Goal: Transaction & Acquisition: Purchase product/service

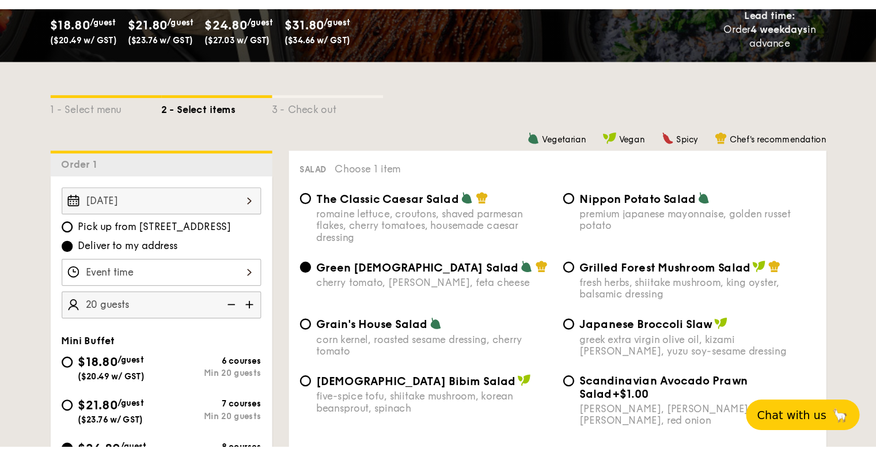
scroll to position [288, 0]
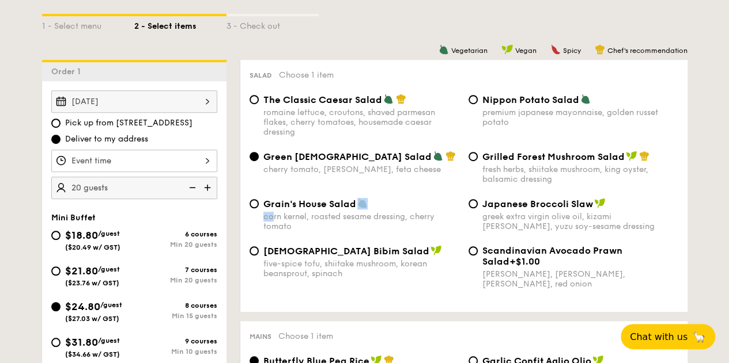
drag, startPoint x: 380, startPoint y: 219, endPoint x: 274, endPoint y: 226, distance: 106.2
click at [274, 226] on div "Grain's House Salad corn kernel, roasted sesame dressing, cherry tomato" at bounding box center [361, 214] width 196 height 33
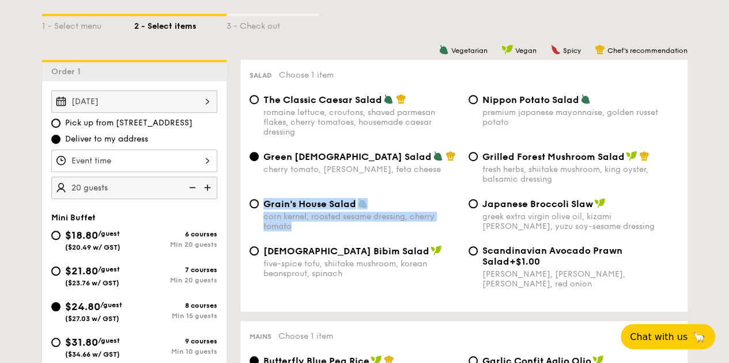
drag, startPoint x: 302, startPoint y: 240, endPoint x: 264, endPoint y: 215, distance: 45.4
click at [264, 215] on div "Grain's House Salad corn kernel, roasted sesame dressing, cherry tomato" at bounding box center [361, 214] width 196 height 33
copy div "Grain's House Salad corn kernel, roasted sesame dressing, cherry tomato"
drag, startPoint x: 130, startPoint y: 312, endPoint x: 86, endPoint y: 312, distance: 43.8
click at [86, 312] on div "$24.80 /guest ($27.03 w/ GST)" at bounding box center [92, 311] width 83 height 24
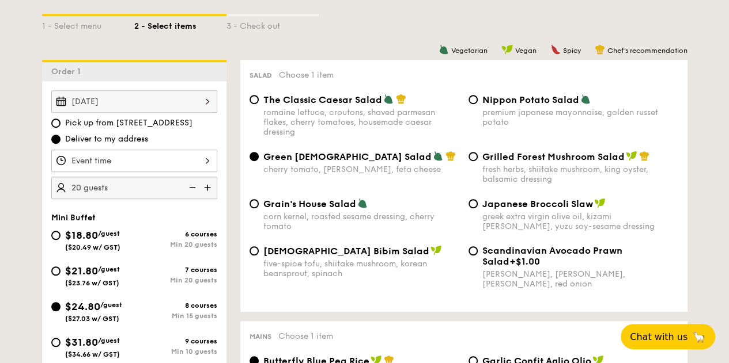
click at [287, 303] on div "Korean Bibim Salad five-spice tofu, shiitake mushroom, korean beansprout, spina…" at bounding box center [464, 274] width 438 height 58
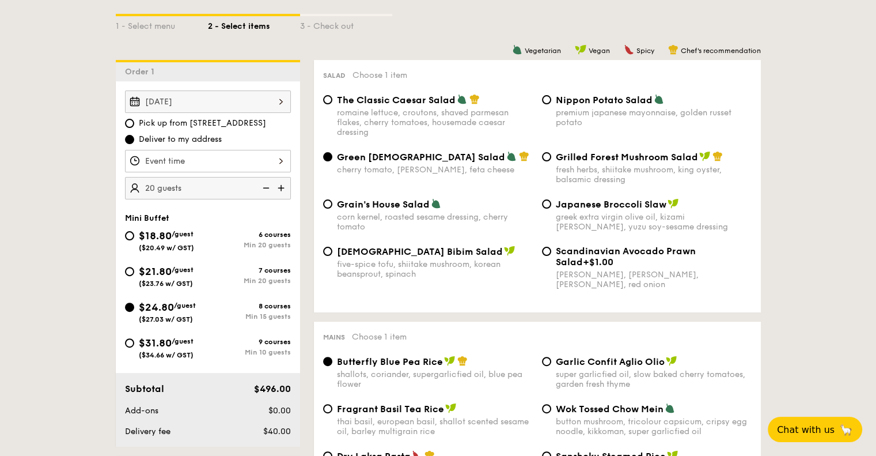
click at [134, 271] on div "$21.80 /guest ($23.76 w/ GST)" at bounding box center [166, 275] width 83 height 24
click at [134, 271] on input "$21.80 /guest ($23.76 w/ GST) 7 courses Min 20 guests" at bounding box center [129, 271] width 9 height 9
radio input "true"
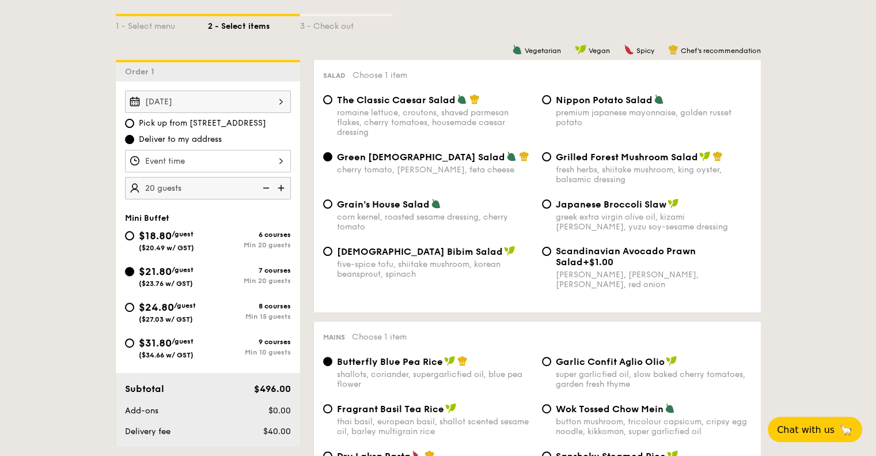
radio input "true"
radio input "false"
radio input "true"
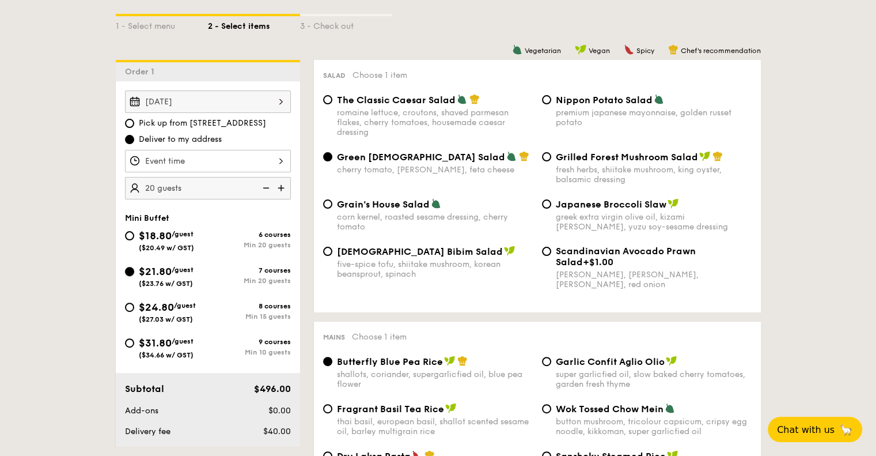
radio input "true"
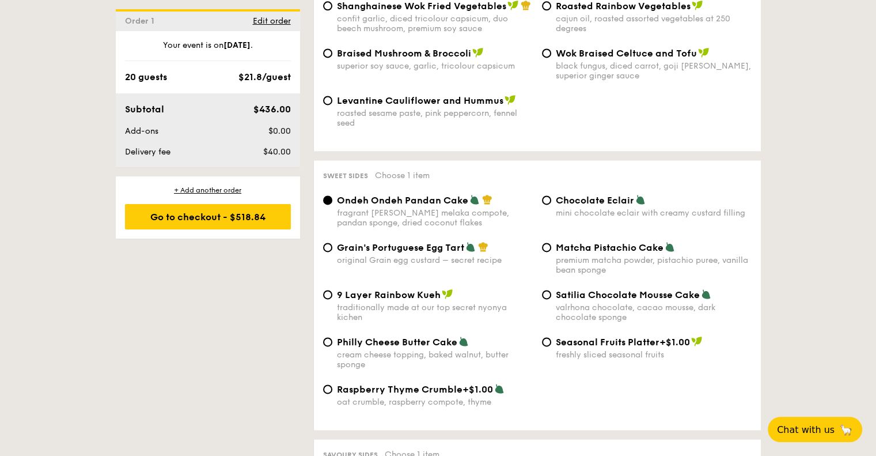
scroll to position [1382, 0]
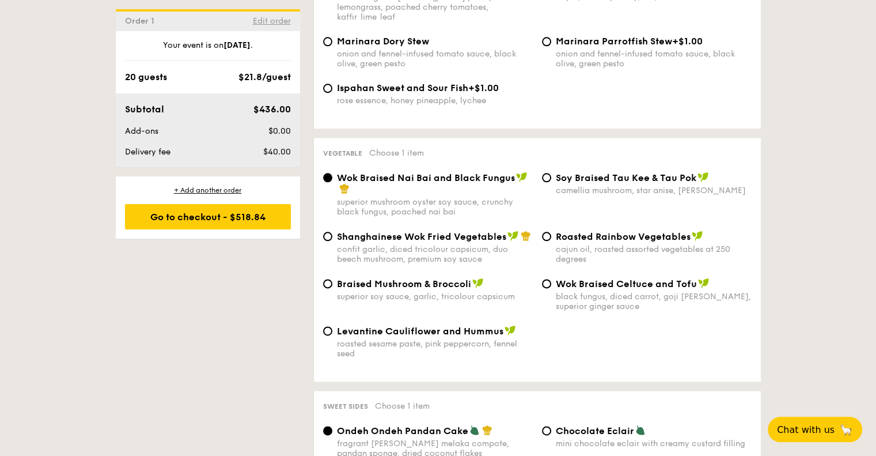
click at [270, 22] on span "Edit order" at bounding box center [272, 21] width 38 height 10
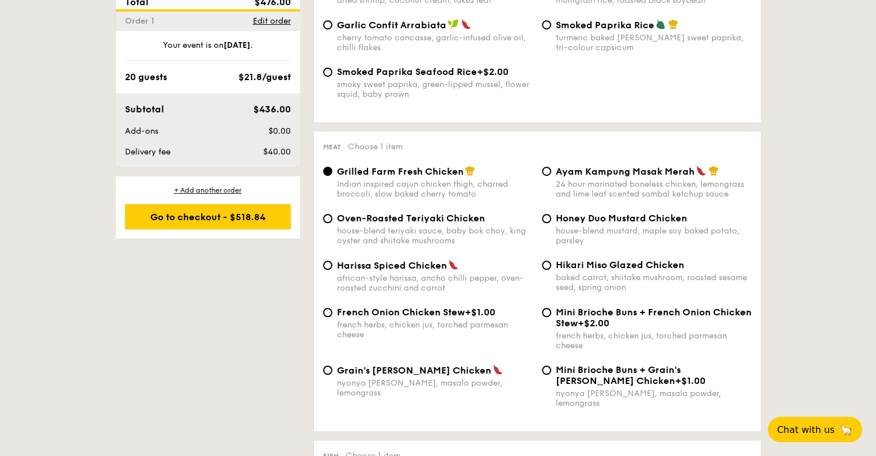
scroll to position [331, 0]
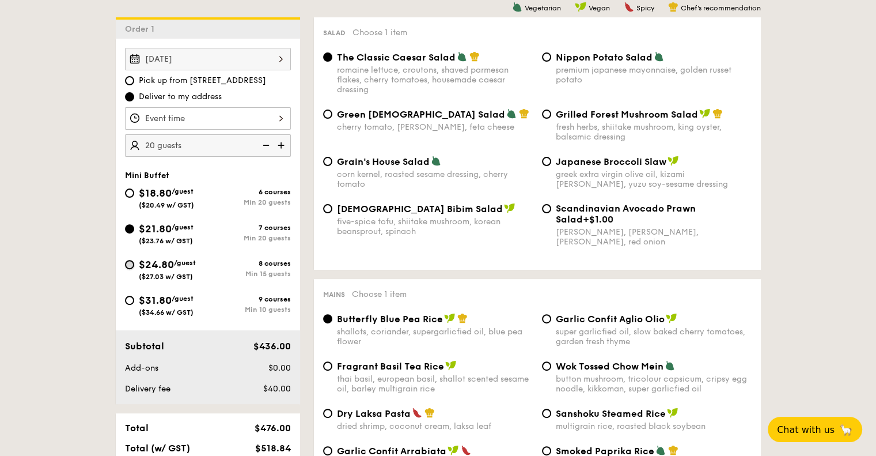
click at [131, 261] on input "$24.80 /guest ($27.03 w/ GST) 8 courses Min 15 guests" at bounding box center [129, 264] width 9 height 9
radio input "true"
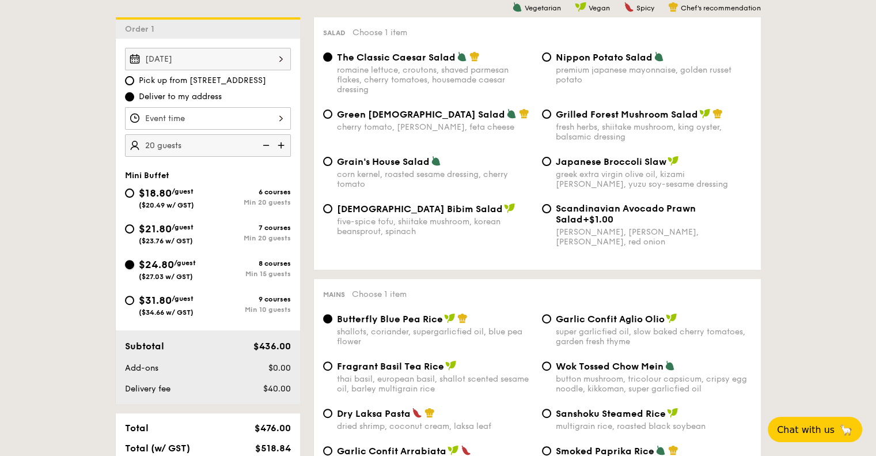
radio input "true"
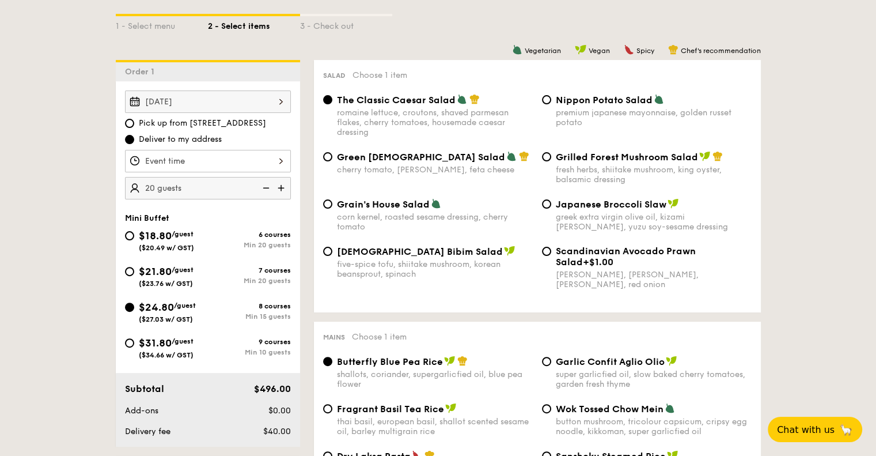
scroll to position [346, 0]
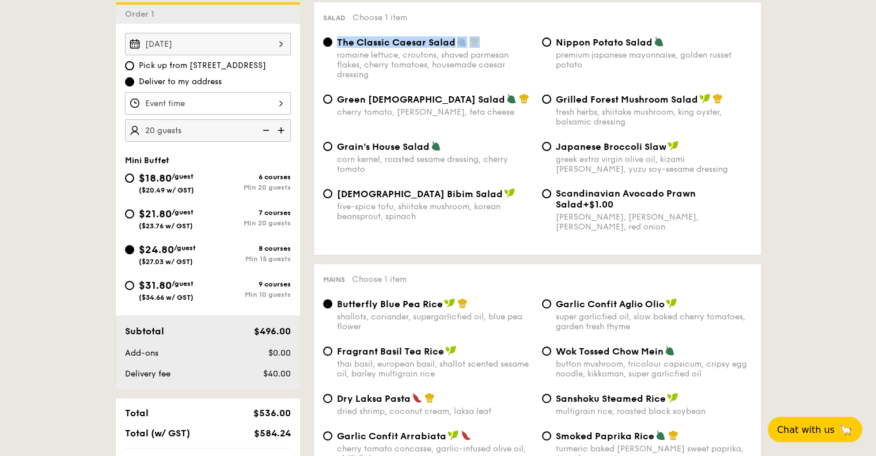
drag, startPoint x: 484, startPoint y: 41, endPoint x: 336, endPoint y: 40, distance: 147.4
click at [337, 40] on div "The Classic Caesar Salad" at bounding box center [435, 42] width 196 height 12
copy div "The Classic Caesar Salad"
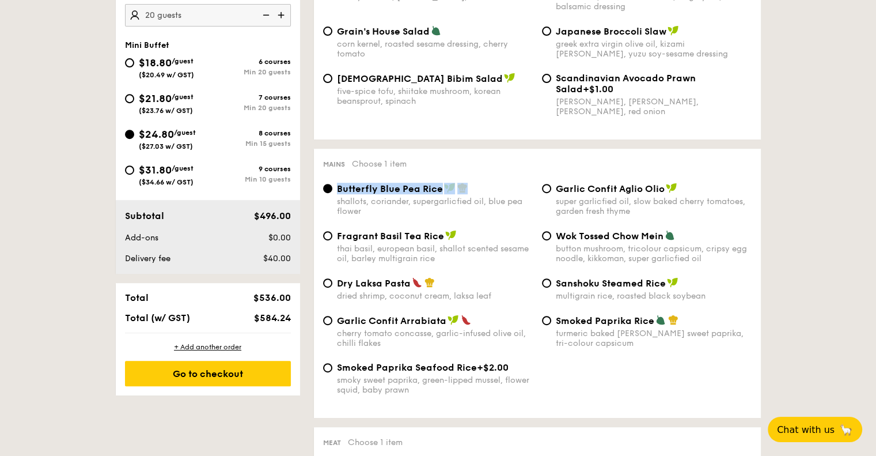
drag, startPoint x: 477, startPoint y: 191, endPoint x: 318, endPoint y: 188, distance: 159.6
click at [319, 187] on div "Butterfly Blue Pea Rice shallots, coriander, supergarlicfied oil, blue pea flow…" at bounding box center [428, 199] width 219 height 33
copy label "Butterfly Blue Pea Rice"
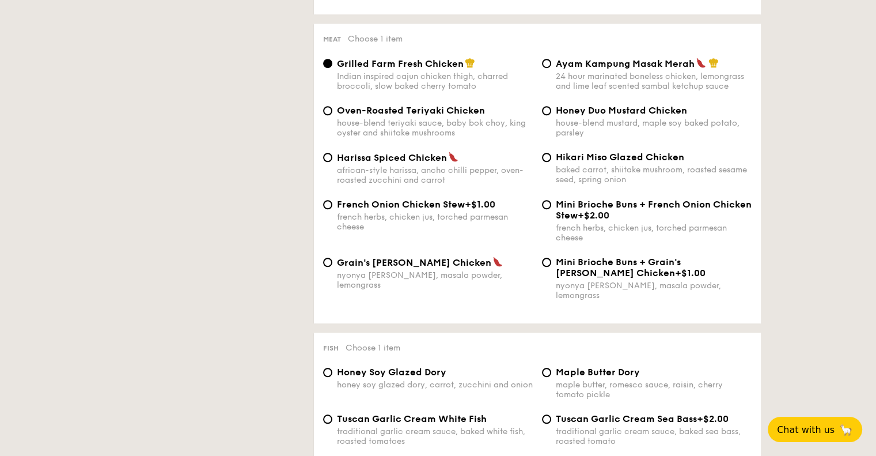
scroll to position [806, 0]
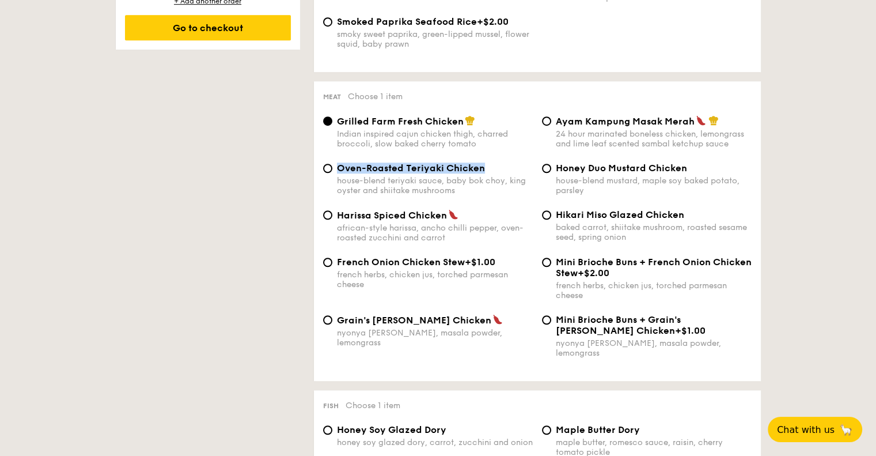
drag, startPoint x: 495, startPoint y: 172, endPoint x: 337, endPoint y: 172, distance: 158.4
click at [337, 172] on div "Oven-Roasted Teriyaki Chicken" at bounding box center [435, 167] width 196 height 11
click at [343, 173] on span "Oven-Roasted Teriyaki Chicken" at bounding box center [411, 167] width 148 height 11
click at [332, 173] on input "Oven-Roasted Teriyaki Chicken house-blend teriyaki sauce, baby bok choy, king o…" at bounding box center [327, 168] width 9 height 9
radio input "true"
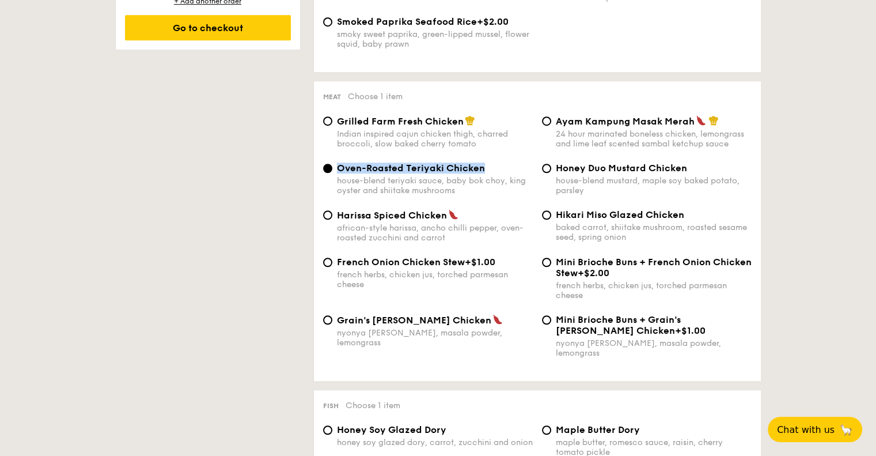
drag, startPoint x: 335, startPoint y: 171, endPoint x: 484, endPoint y: 176, distance: 148.7
click at [484, 176] on div "Oven-Roasted Teriyaki Chicken house-blend teriyaki sauce, baby bok choy, king o…" at bounding box center [428, 178] width 219 height 33
copy span "Oven-Roasted Teriyaki Chicken"
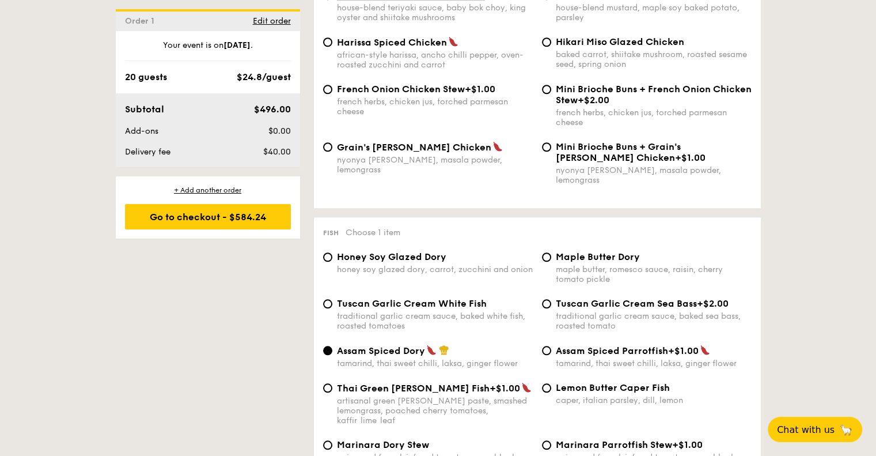
scroll to position [1094, 0]
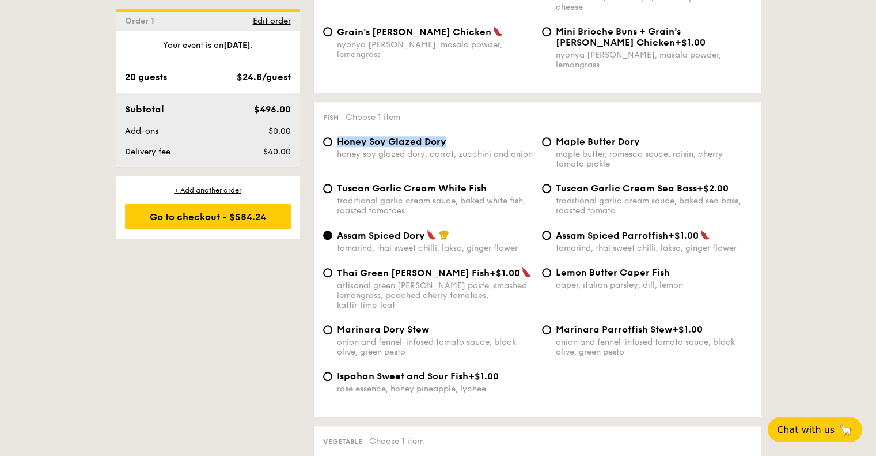
drag, startPoint x: 336, startPoint y: 138, endPoint x: 449, endPoint y: 142, distance: 112.4
click at [449, 142] on div "Honey Soy Glazed Dory" at bounding box center [435, 141] width 196 height 11
copy span "Honey Soy Glazed Dory"
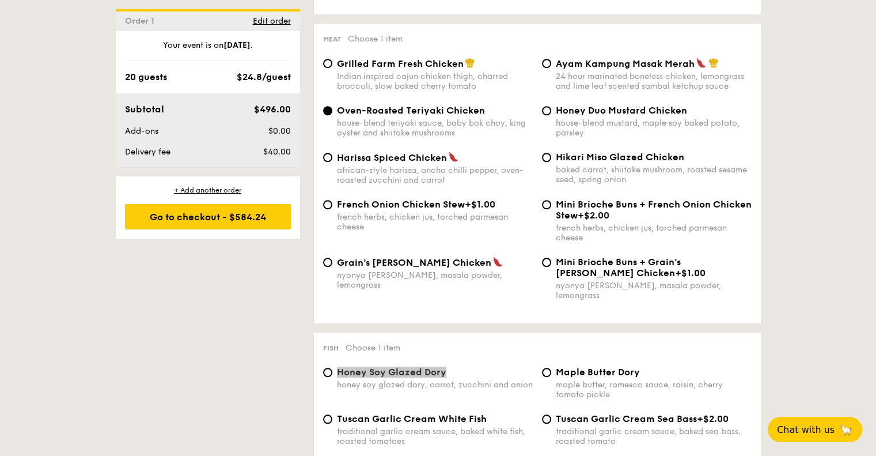
scroll to position [806, 0]
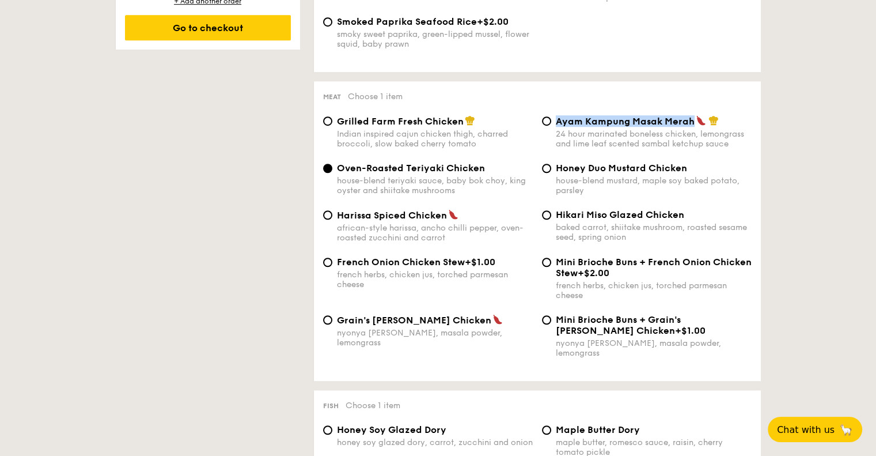
drag, startPoint x: 556, startPoint y: 126, endPoint x: 689, endPoint y: 129, distance: 132.5
click at [689, 127] on span "Ayam Kampung Masak Merah" at bounding box center [625, 121] width 139 height 11
copy span "Ayam Kampung Masak Merah"
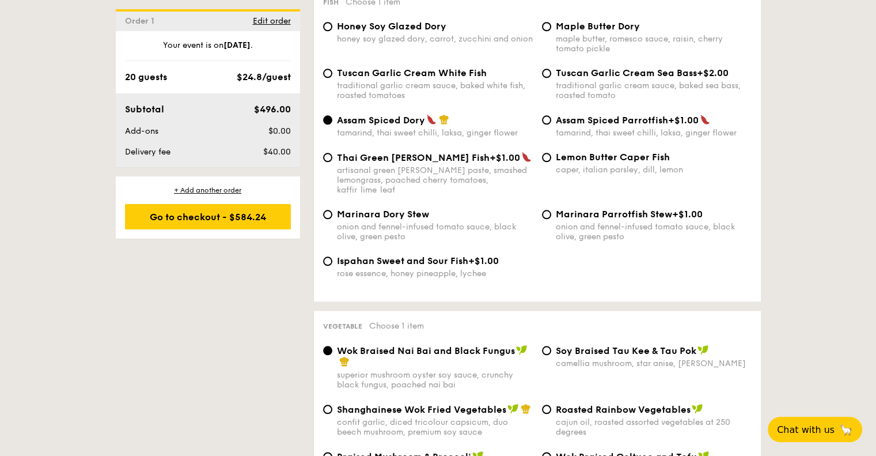
scroll to position [1325, 0]
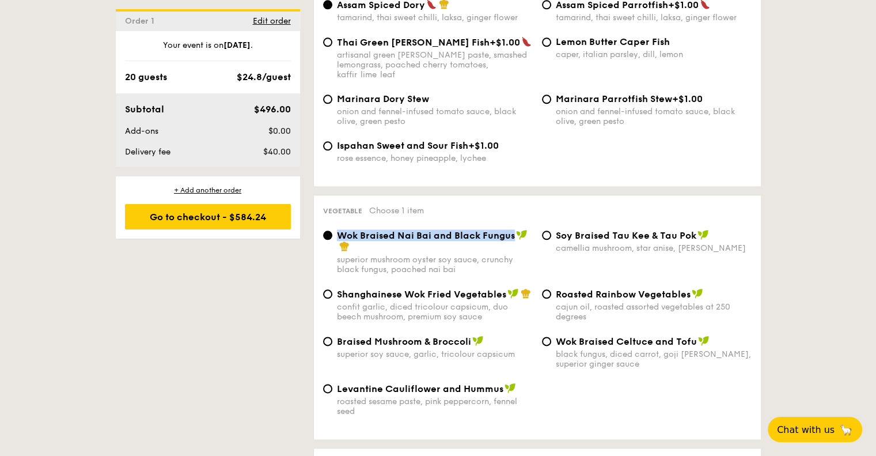
drag, startPoint x: 337, startPoint y: 226, endPoint x: 511, endPoint y: 229, distance: 174.5
click at [511, 230] on span "Wok Braised Nai Bai and Black Fungus" at bounding box center [426, 235] width 178 height 11
copy span "Wok Braised Nai Bai and Black Fungus"
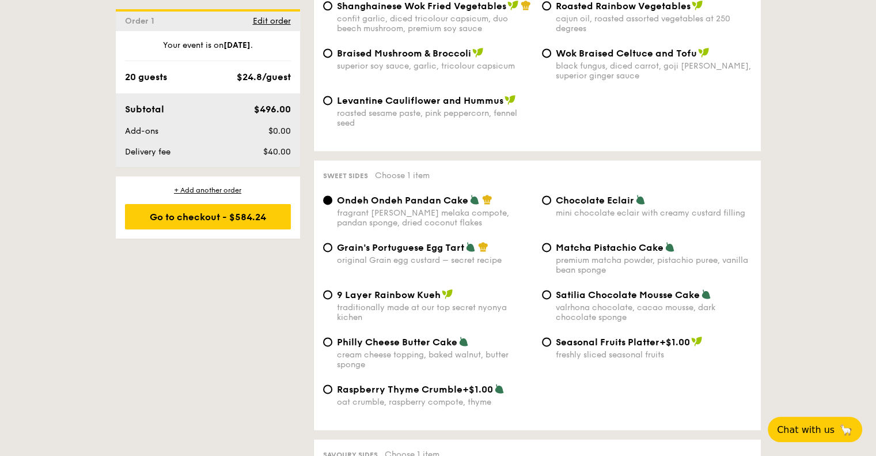
scroll to position [1670, 0]
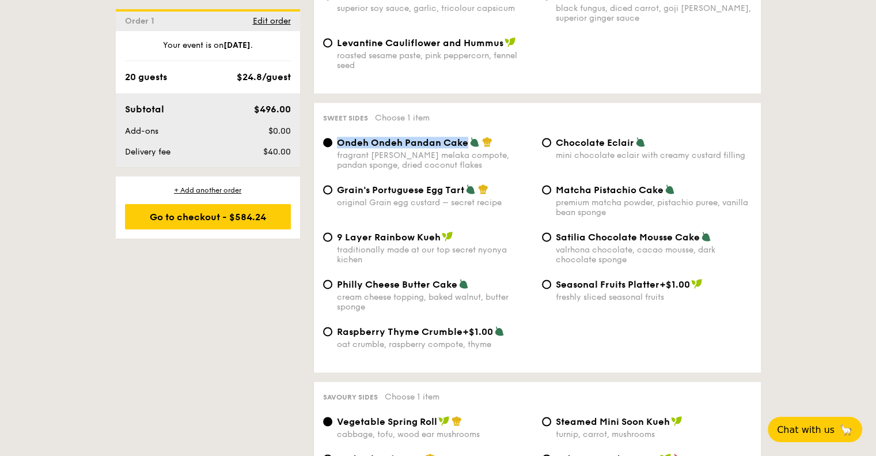
drag, startPoint x: 337, startPoint y: 139, endPoint x: 464, endPoint y: 139, distance: 126.7
click at [464, 139] on span "Ondeh Ondeh Pandan Cake" at bounding box center [402, 142] width 131 height 11
copy span "Ondeh Ondeh Pandan Cake"
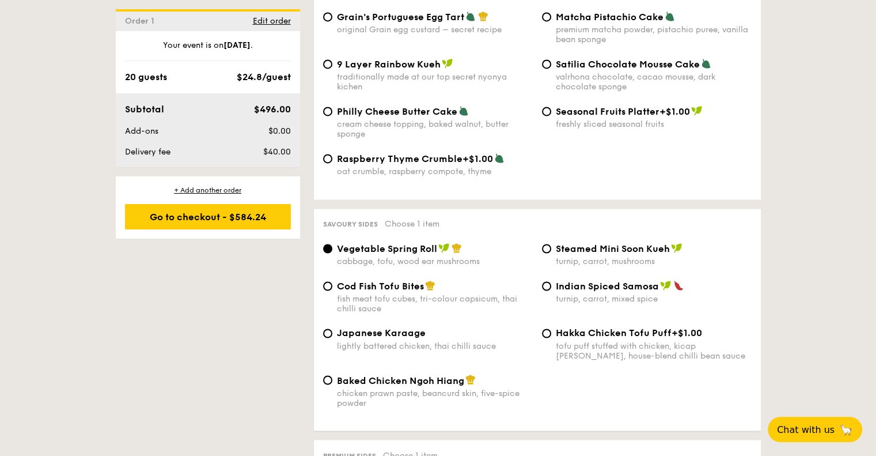
scroll to position [1901, 0]
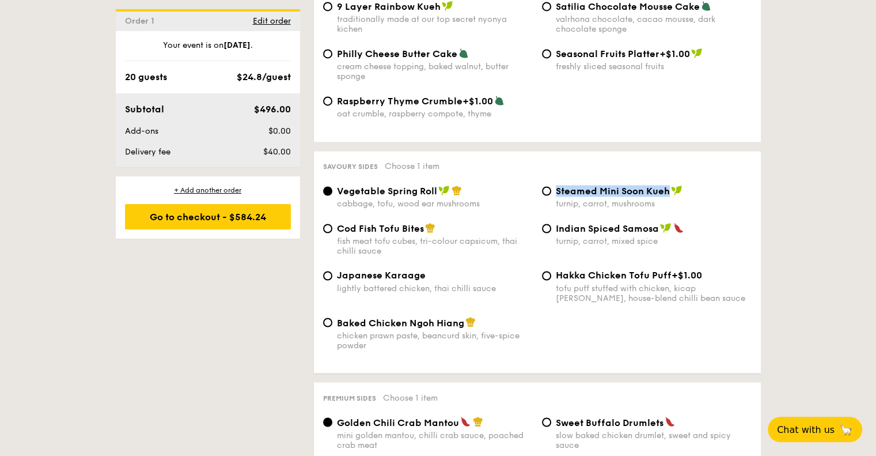
drag, startPoint x: 556, startPoint y: 188, endPoint x: 669, endPoint y: 194, distance: 113.0
click at [669, 194] on div "Steamed Mini Soon Kueh" at bounding box center [654, 191] width 196 height 12
copy span "Steamed Mini Soon Kueh"
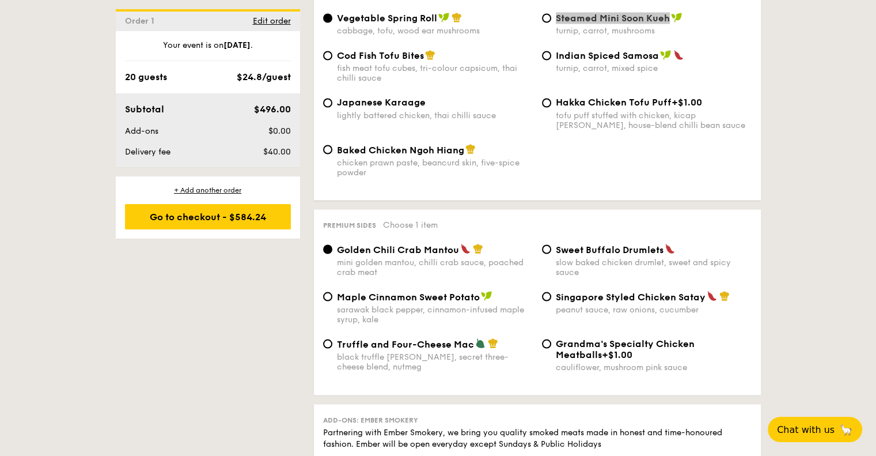
scroll to position [2131, 0]
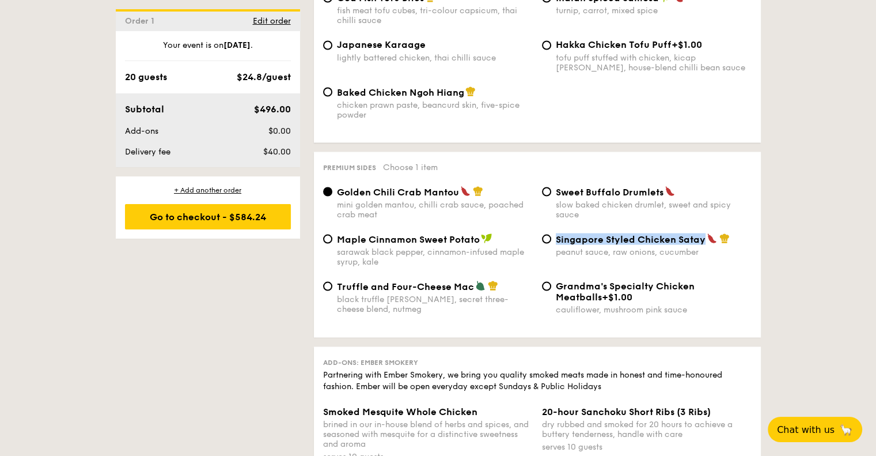
drag, startPoint x: 555, startPoint y: 237, endPoint x: 702, endPoint y: 248, distance: 147.8
click at [702, 248] on div "Singapore Styled Chicken Satay peanut sauce, raw onions, cucumber" at bounding box center [646, 245] width 219 height 24
copy span "Singapore Styled Chicken Satay"
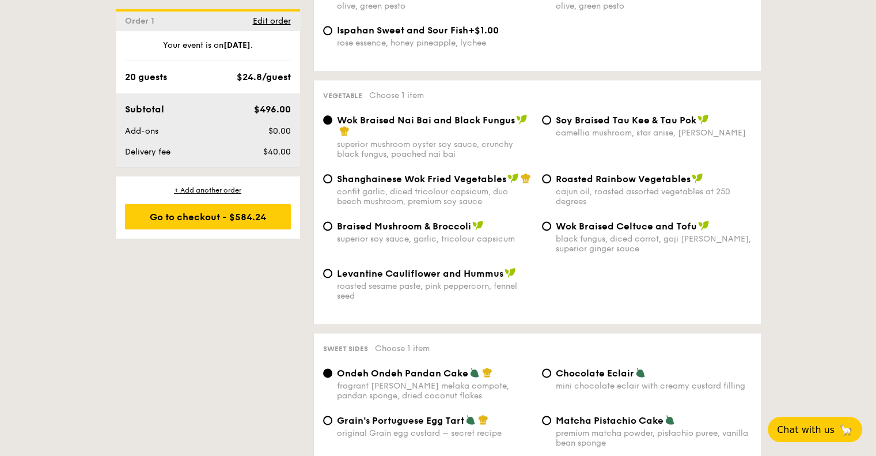
scroll to position [1670, 0]
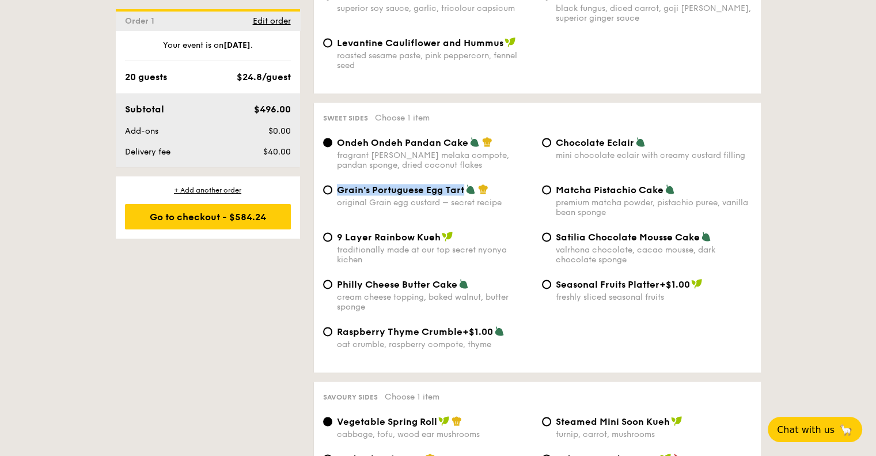
drag, startPoint x: 336, startPoint y: 185, endPoint x: 465, endPoint y: 190, distance: 128.5
click at [465, 190] on div "Grain's Portuguese Egg Tart" at bounding box center [435, 190] width 196 height 12
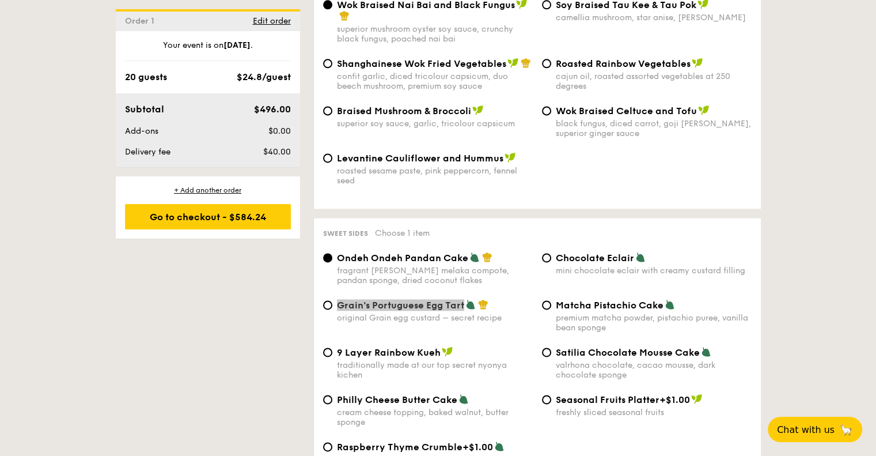
scroll to position [1498, 0]
